Goal: Navigation & Orientation: Understand site structure

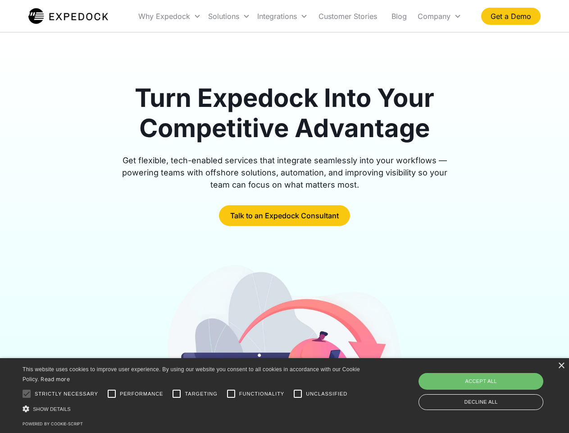
click at [300, 16] on div "Integrations" at bounding box center [283, 16] width 58 height 31
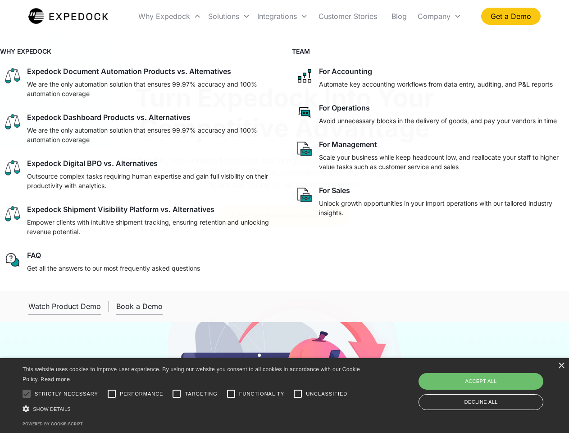
click at [170, 16] on div "Why Expedock" at bounding box center [164, 16] width 52 height 9
click at [229, 16] on div "Solutions" at bounding box center [223, 16] width 31 height 9
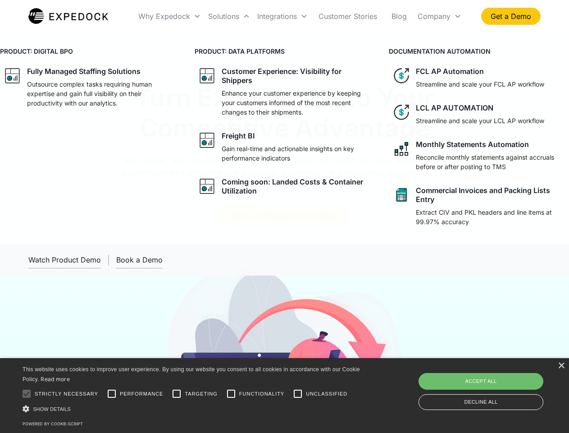
click at [283, 16] on div "Integrations" at bounding box center [277, 16] width 40 height 9
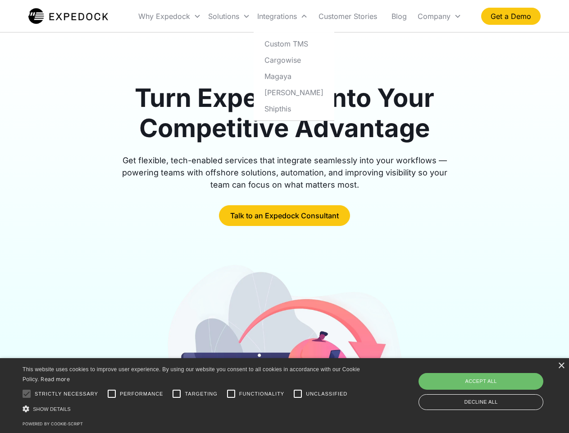
click at [439, 16] on div "Company" at bounding box center [434, 16] width 33 height 9
click at [27, 394] on div at bounding box center [27, 393] width 18 height 18
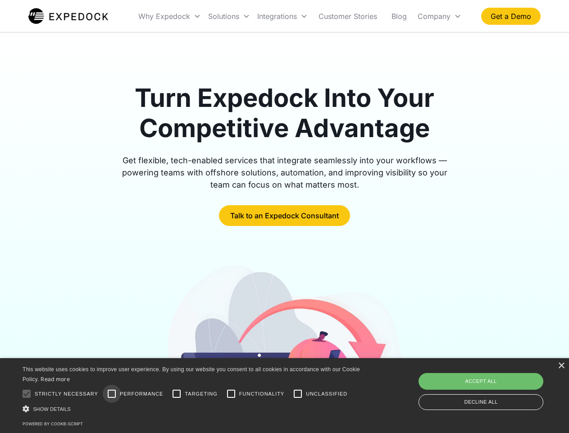
click at [112, 394] on input "Performance" at bounding box center [112, 393] width 18 height 18
checkbox input "true"
click at [177, 394] on input "Targeting" at bounding box center [177, 393] width 18 height 18
checkbox input "true"
click at [231, 394] on input "Functionality" at bounding box center [231, 393] width 18 height 18
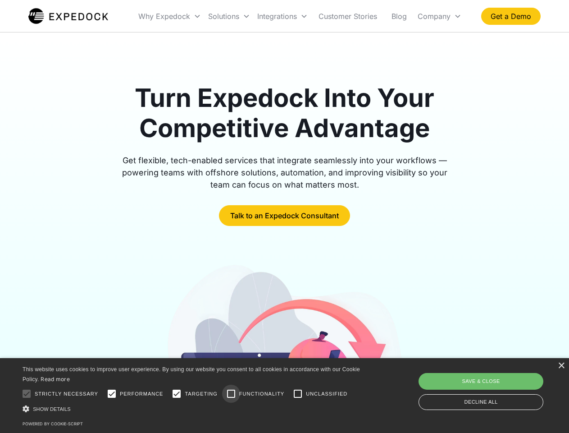
checkbox input "true"
click at [298, 394] on input "Unclassified" at bounding box center [298, 393] width 18 height 18
checkbox input "true"
